Goal: Find specific page/section: Find specific page/section

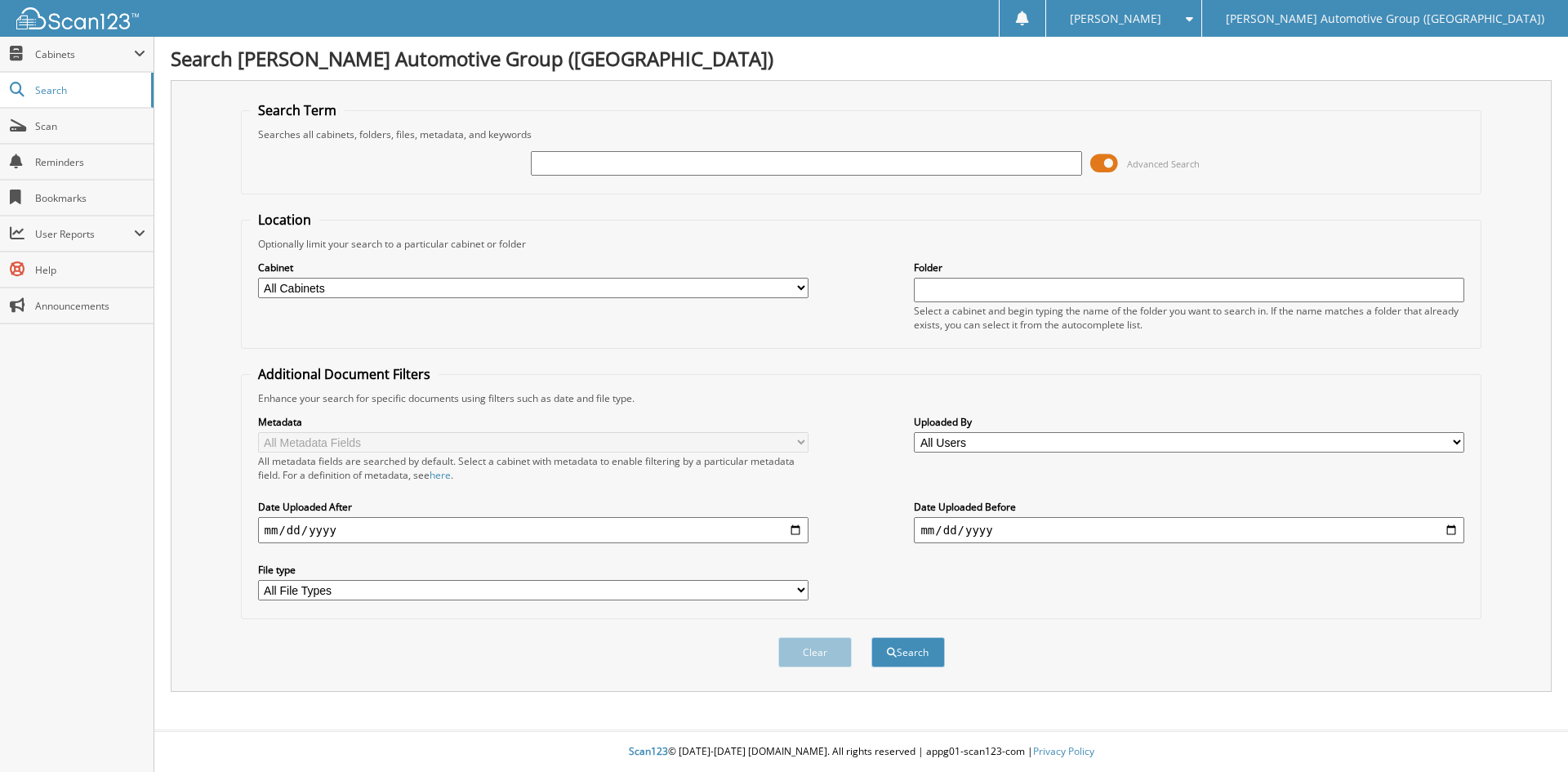
click at [560, 165] on input "text" at bounding box center [806, 163] width 551 height 25
type input "SU199823"
click at [915, 652] on button "Search" at bounding box center [908, 652] width 74 height 31
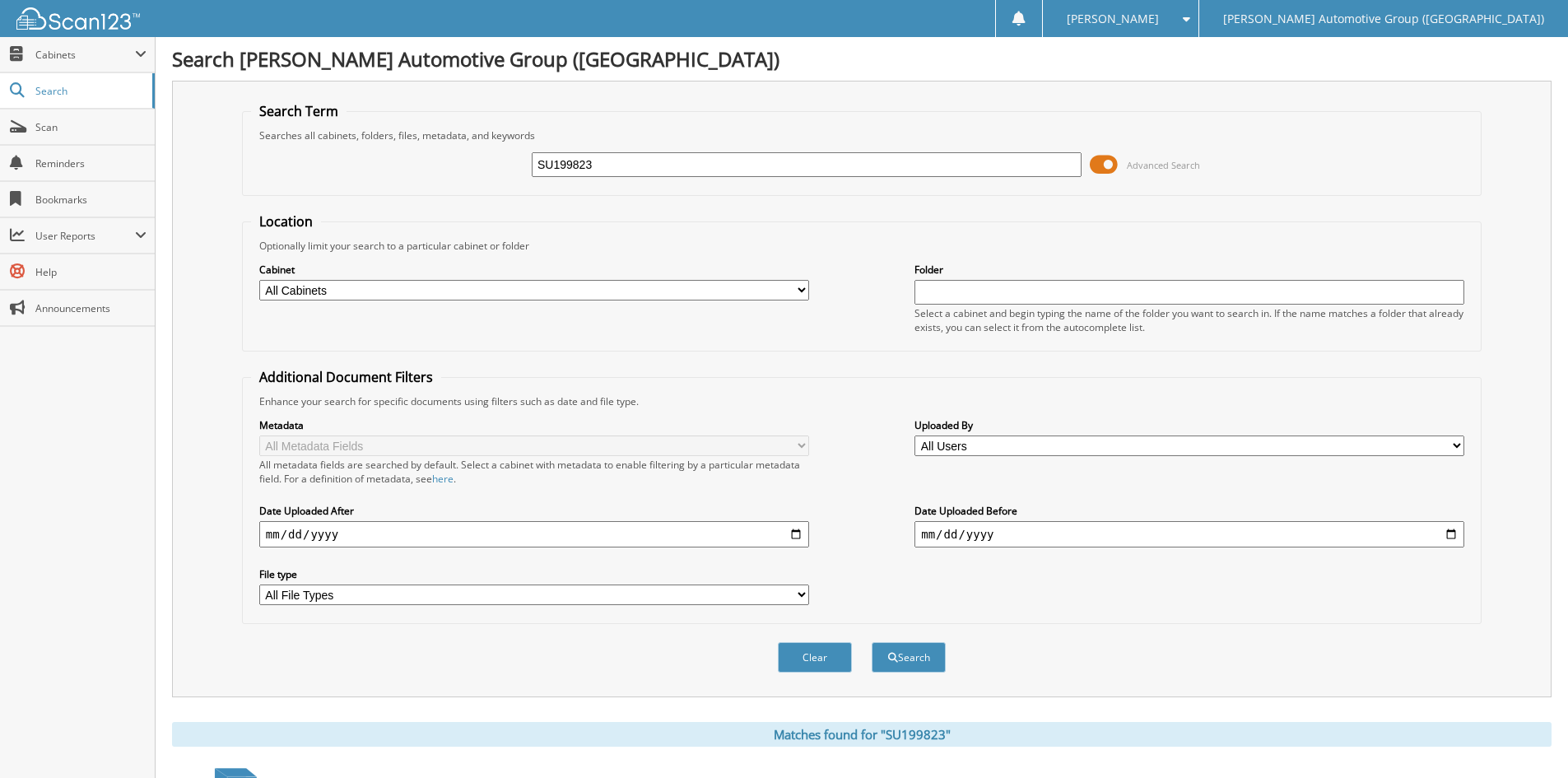
drag, startPoint x: 630, startPoint y: 168, endPoint x: 421, endPoint y: 180, distance: 209.3
click at [421, 180] on div "SU199823 Advanced Search" at bounding box center [862, 165] width 1222 height 44
type input "PBA16773"
click at [924, 655] on button "Search" at bounding box center [909, 657] width 74 height 31
